Goal: Task Accomplishment & Management: Manage account settings

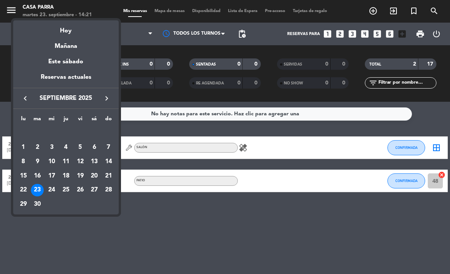
scroll to position [24, 0]
click at [50, 191] on div "24" at bounding box center [51, 190] width 13 height 13
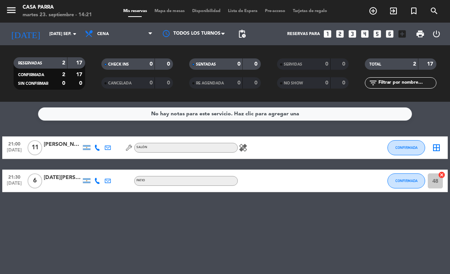
type input "mié. [DATE]"
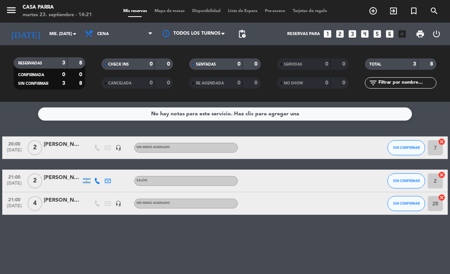
click at [55, 196] on div "[PERSON_NAME] fer [PERSON_NAME]" at bounding box center [63, 200] width 38 height 9
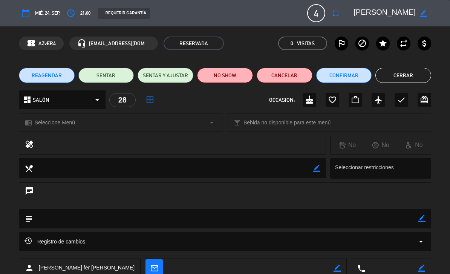
click at [313, 15] on span "4" at bounding box center [316, 13] width 18 height 18
click at [337, 7] on button "fullscreen" at bounding box center [336, 13] width 14 height 14
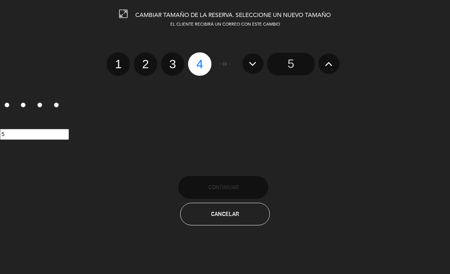
click at [329, 64] on icon at bounding box center [329, 64] width 8 height 12
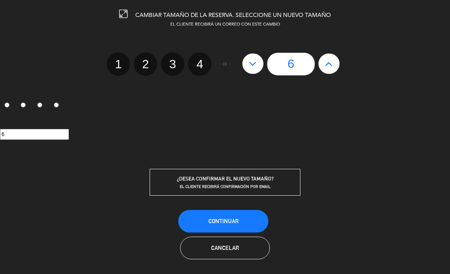
click at [328, 67] on icon at bounding box center [329, 64] width 8 height 12
type input "7"
click at [246, 58] on button at bounding box center [252, 64] width 21 height 20
type input "6"
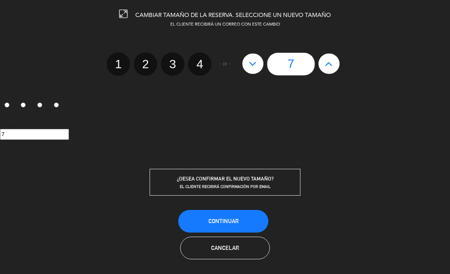
type input "6"
click at [249, 219] on button "Continuar" at bounding box center [223, 221] width 90 height 23
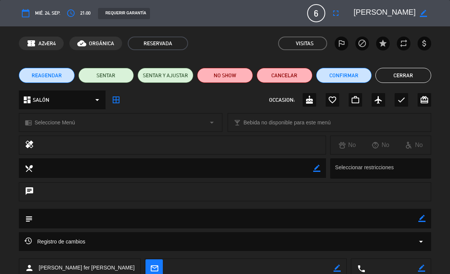
click at [410, 68] on button "Cerrar" at bounding box center [403, 75] width 56 height 15
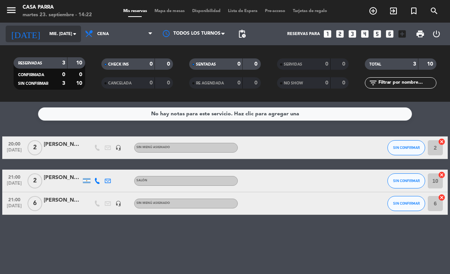
click at [46, 28] on input "mié. [DATE]" at bounding box center [74, 34] width 56 height 12
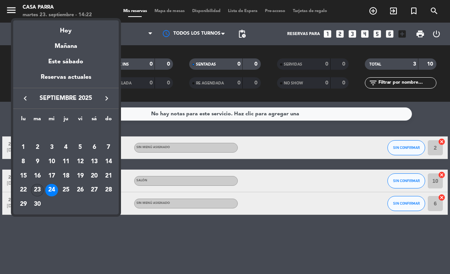
click at [39, 187] on div "23" at bounding box center [37, 190] width 13 height 13
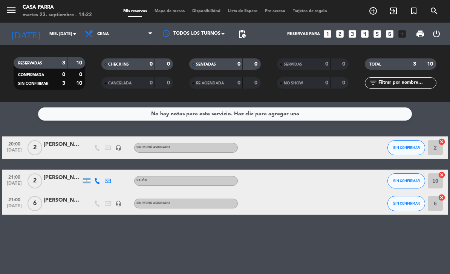
type input "[DATE] sep."
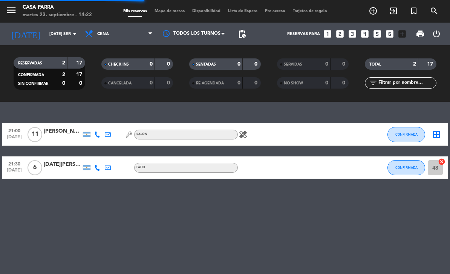
scroll to position [0, 0]
